Goal: Task Accomplishment & Management: Use online tool/utility

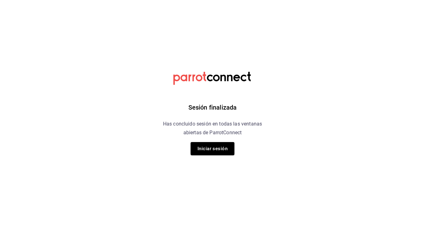
click at [217, 141] on div "Sesión finalizada Has concluido sesión en todas las ventanas abiertas de Parrot…" at bounding box center [212, 113] width 158 height 227
click at [214, 145] on button "Iniciar sesión" at bounding box center [212, 148] width 44 height 13
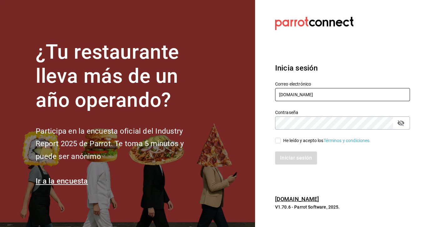
click at [309, 97] on input "manuelarg33œgmail.com" at bounding box center [342, 94] width 135 height 13
type input "manuelarg33@gmail.com"
click at [314, 114] on label "Contraseña" at bounding box center [342, 112] width 135 height 4
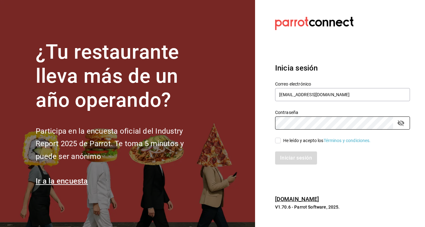
click at [278, 139] on input "He leído y acepto los Términos y condiciones." at bounding box center [278, 141] width 6 height 6
checkbox input "true"
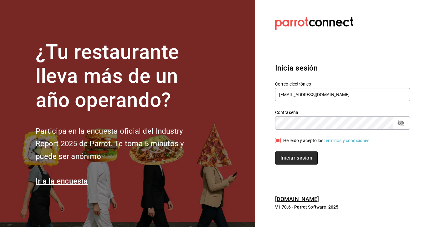
click at [285, 153] on button "Iniciar sesión" at bounding box center [296, 158] width 43 height 13
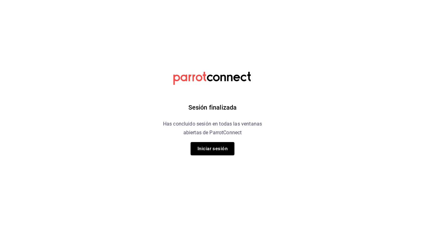
click at [209, 141] on div "Sesión finalizada Has concluido sesión en todas las ventanas abiertas de Parrot…" at bounding box center [212, 113] width 158 height 227
click at [212, 147] on button "Iniciar sesión" at bounding box center [212, 148] width 44 height 13
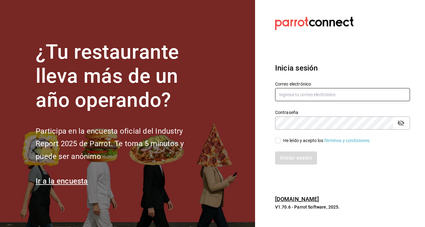
type input "M"
type input "manuelarg33@gmail.com"
click at [280, 143] on span "He leído y acepto los Términos y condiciones." at bounding box center [325, 141] width 90 height 7
click at [280, 143] on input "He leído y acepto los Términos y condiciones." at bounding box center [278, 141] width 6 height 6
checkbox input "true"
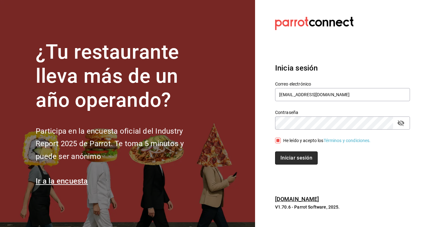
click at [284, 154] on button "Iniciar sesión" at bounding box center [296, 158] width 43 height 13
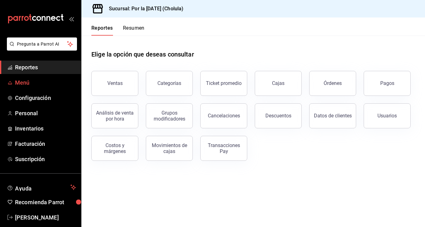
click at [62, 84] on span "Menú" at bounding box center [45, 82] width 61 height 8
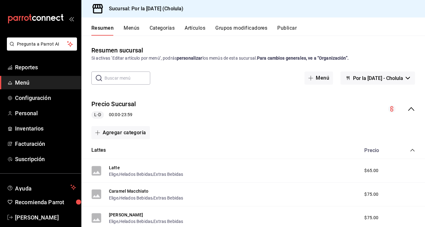
click at [137, 26] on button "Menús" at bounding box center [131, 30] width 16 height 11
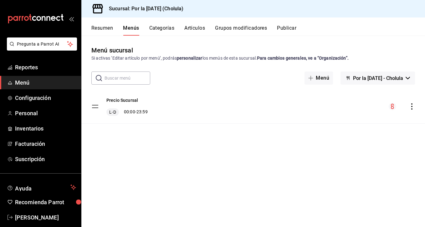
click at [173, 31] on button "Categorías" at bounding box center [161, 30] width 25 height 11
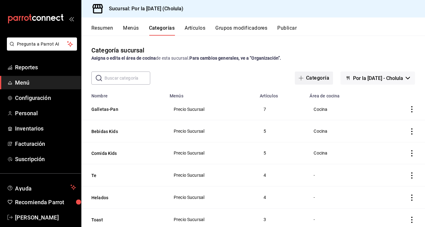
click at [297, 81] on button "Categoría" at bounding box center [313, 78] width 38 height 13
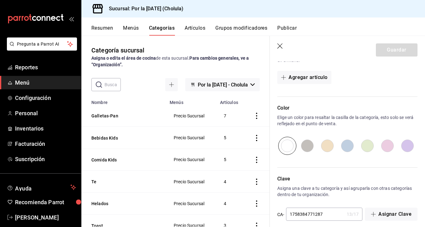
scroll to position [177, 0]
type input "pan brioche"
click at [349, 147] on input "radio" at bounding box center [347, 145] width 20 height 18
radio input "true"
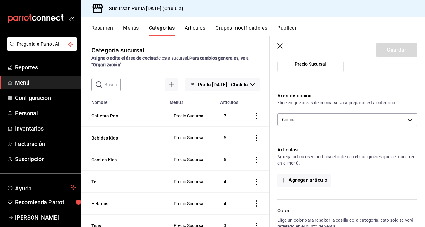
scroll to position [75, 0]
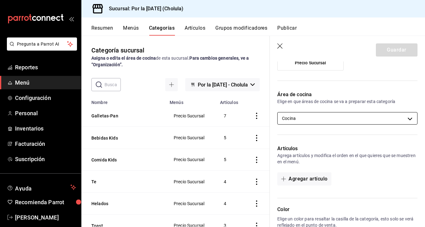
click at [371, 122] on body "Pregunta a Parrot AI Reportes Menú Configuración Personal Inventarios Facturaci…" at bounding box center [212, 113] width 425 height 227
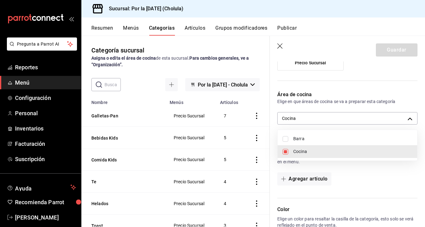
click at [345, 149] on span "Cocina" at bounding box center [352, 151] width 119 height 7
checkbox input "false"
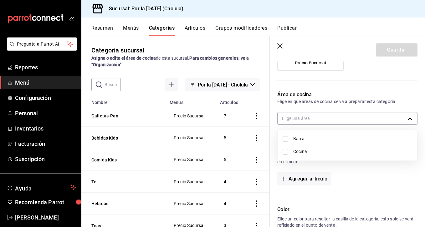
click at [345, 149] on span "Cocina" at bounding box center [352, 151] width 119 height 7
type input "b871dd57-0cb6-4904-a393-9e71cdf0ee3e"
checkbox input "true"
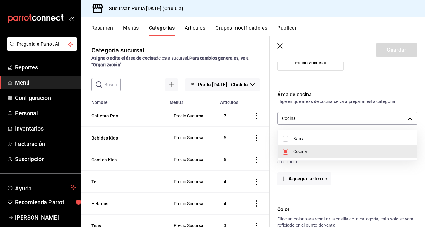
click at [350, 166] on div at bounding box center [212, 113] width 425 height 227
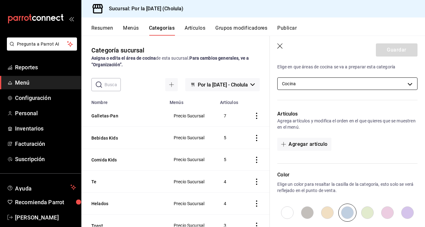
scroll to position [110, 0]
click at [306, 140] on button "Agregar artículo" at bounding box center [304, 144] width 54 height 13
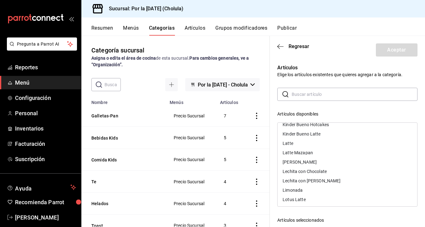
scroll to position [0, 0]
click at [280, 48] on icon "button" at bounding box center [280, 47] width 6 height 6
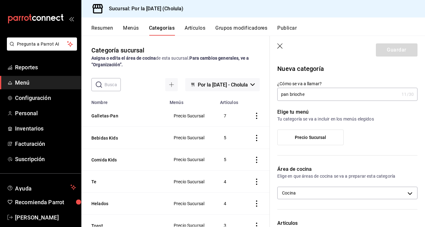
click at [319, 130] on div "Precio Sucursal" at bounding box center [310, 138] width 66 height 16
click at [319, 133] on label "Precio Sucursal" at bounding box center [310, 137] width 66 height 15
click at [0, 0] on input "Precio Sucursal" at bounding box center [0, 0] width 0 height 0
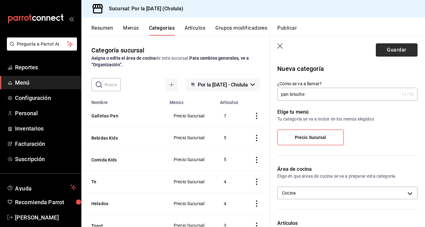
click at [391, 51] on button "Guardar" at bounding box center [396, 49] width 42 height 13
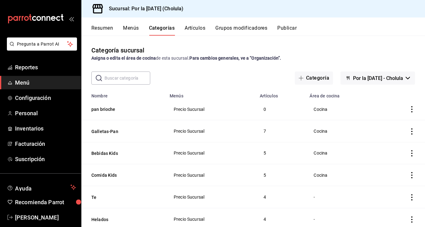
click at [201, 31] on button "Artículos" at bounding box center [194, 30] width 21 height 11
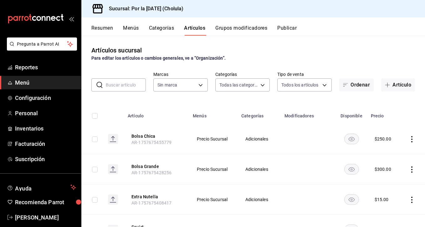
type input "d5be71d3-be64-4ebe-97c4-a6c8d5ce428e,d80a4e2e-cf91-498b-a8ea-9653c1ecbcaf,545b2…"
type input "ae429170-084a-4b16-8b7f-8c05c4f220f0"
click at [383, 88] on button "Artículo" at bounding box center [398, 84] width 34 height 13
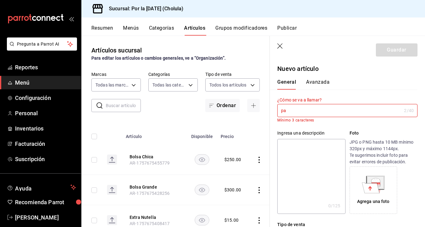
type input "p"
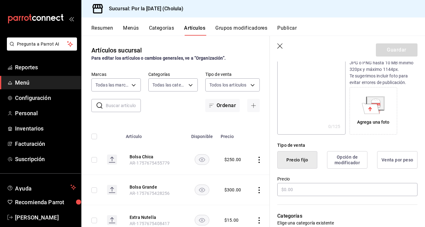
scroll to position [82, 0]
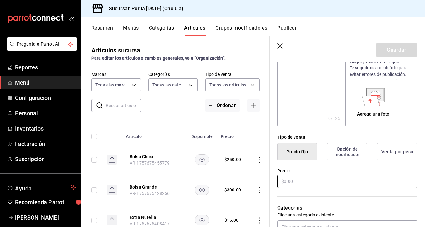
type input "Pan brioche Nutella"
click at [334, 182] on input "text" at bounding box center [347, 181] width 140 height 13
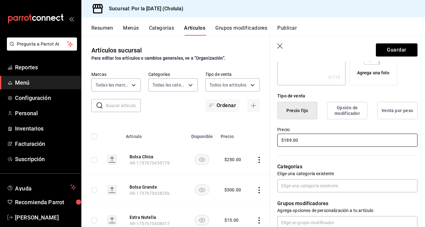
scroll to position [126, 0]
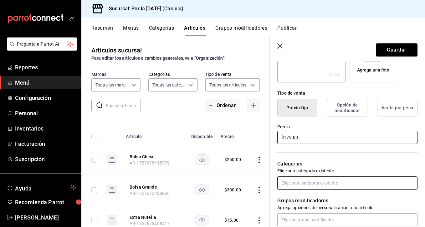
type input "$179.00"
click at [326, 186] on input "text" at bounding box center [347, 183] width 140 height 13
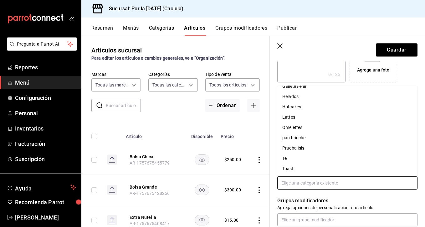
scroll to position [89, 0]
click at [306, 141] on li "pan brioche" at bounding box center [347, 138] width 140 height 10
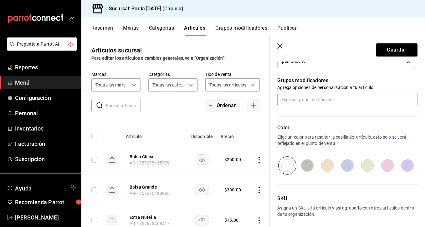
scroll to position [260, 0]
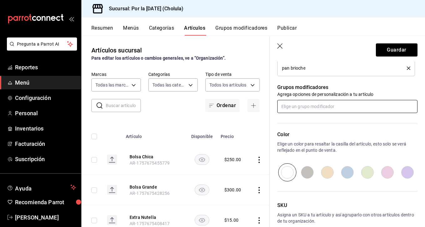
click at [318, 112] on input "text" at bounding box center [347, 106] width 140 height 13
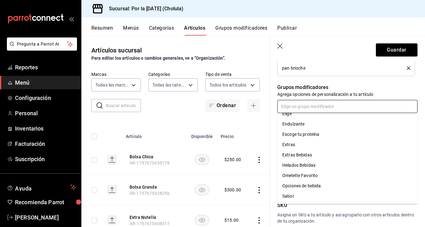
scroll to position [17, 0]
click at [308, 164] on div "Helados Bebidas" at bounding box center [298, 165] width 33 height 7
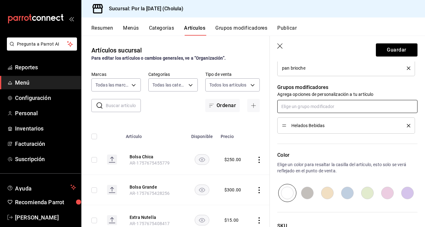
scroll to position [248, 0]
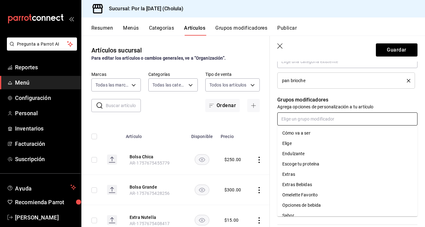
click at [317, 121] on input "text" at bounding box center [347, 119] width 140 height 13
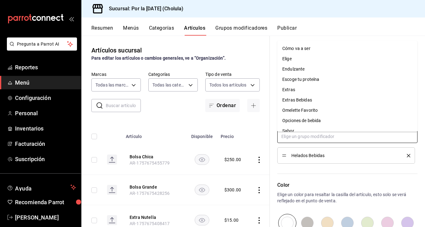
scroll to position [229, 0]
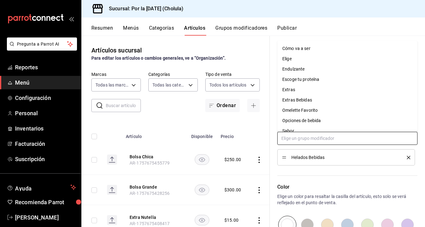
click at [315, 140] on input "text" at bounding box center [347, 138] width 140 height 13
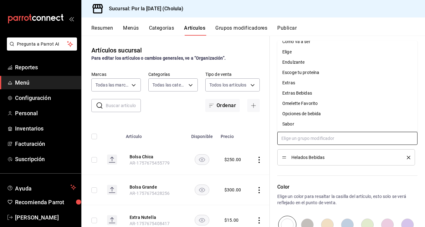
scroll to position [7, 0]
click at [324, 169] on div "Color Elige un color para resaltar la casilla del artículo, esto solo se verá r…" at bounding box center [343, 200] width 148 height 68
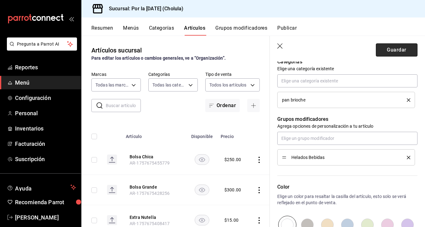
click at [401, 51] on button "Guardar" at bounding box center [396, 49] width 42 height 13
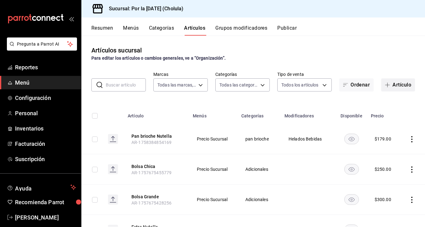
click at [386, 83] on icon "button" at bounding box center [387, 85] width 5 height 5
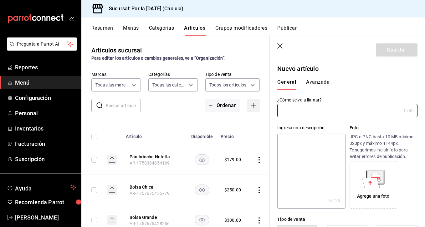
type input "AR-1758384927036"
click at [337, 112] on input "text" at bounding box center [339, 110] width 124 height 13
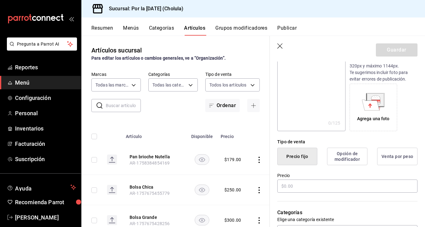
scroll to position [80, 0]
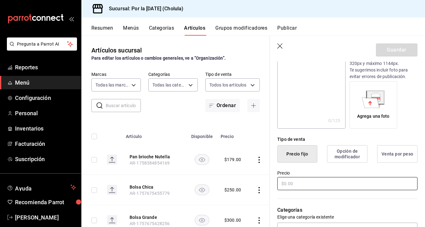
type input "pan brioche del sol"
click at [301, 187] on input "text" at bounding box center [347, 183] width 140 height 13
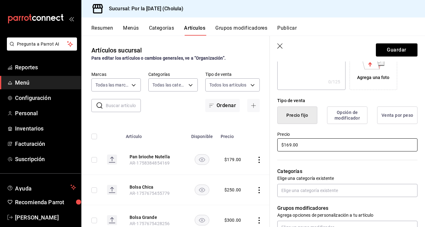
scroll to position [119, 0]
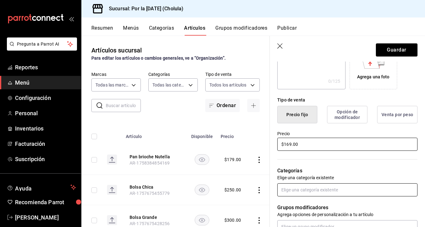
type input "$169.00"
click at [304, 189] on input "text" at bounding box center [347, 190] width 140 height 13
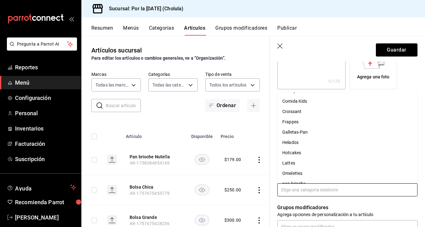
scroll to position [66, 0]
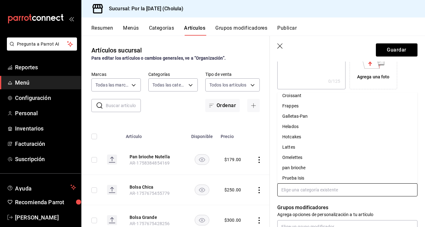
click at [304, 164] on li "pan brioche" at bounding box center [347, 168] width 140 height 10
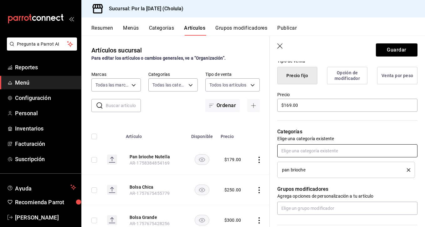
scroll to position [161, 0]
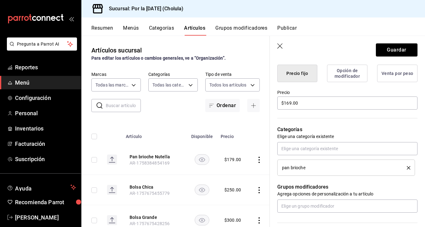
click at [300, 199] on div "Grupos modificadores Agrega opciones de personalización a tu artículo" at bounding box center [343, 194] width 148 height 37
click at [300, 201] on input "text" at bounding box center [347, 206] width 140 height 13
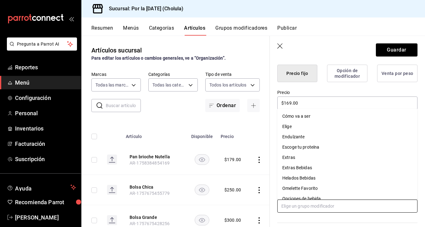
click at [307, 150] on div "Escoge tu proteína" at bounding box center [300, 147] width 37 height 7
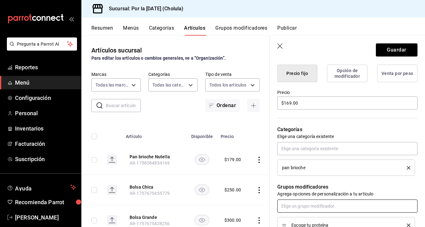
click at [305, 204] on input "text" at bounding box center [347, 206] width 140 height 13
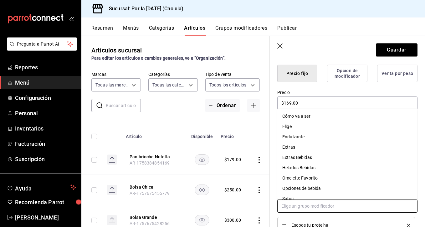
click at [307, 151] on li "Extras" at bounding box center [347, 147] width 140 height 10
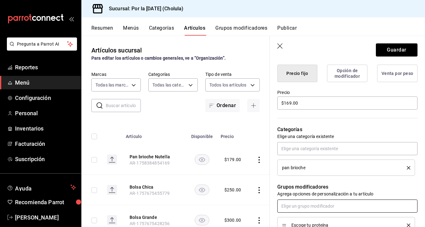
click at [318, 205] on input "text" at bounding box center [347, 206] width 140 height 13
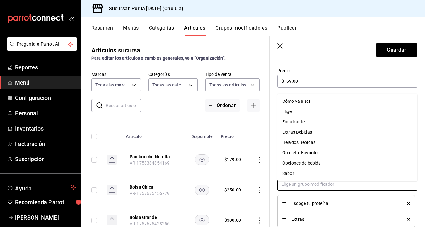
scroll to position [185, 0]
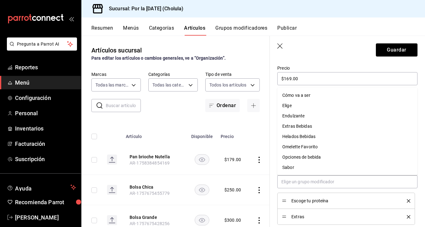
click at [408, 200] on icon "delete" at bounding box center [407, 200] width 3 height 3
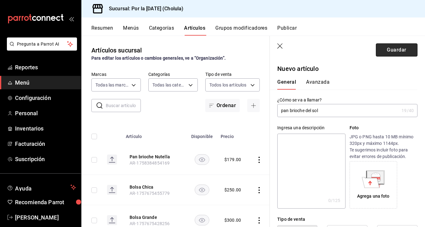
scroll to position [0, 0]
click at [400, 51] on button "Guardar" at bounding box center [396, 49] width 42 height 13
